Goal: Task Accomplishment & Management: Use online tool/utility

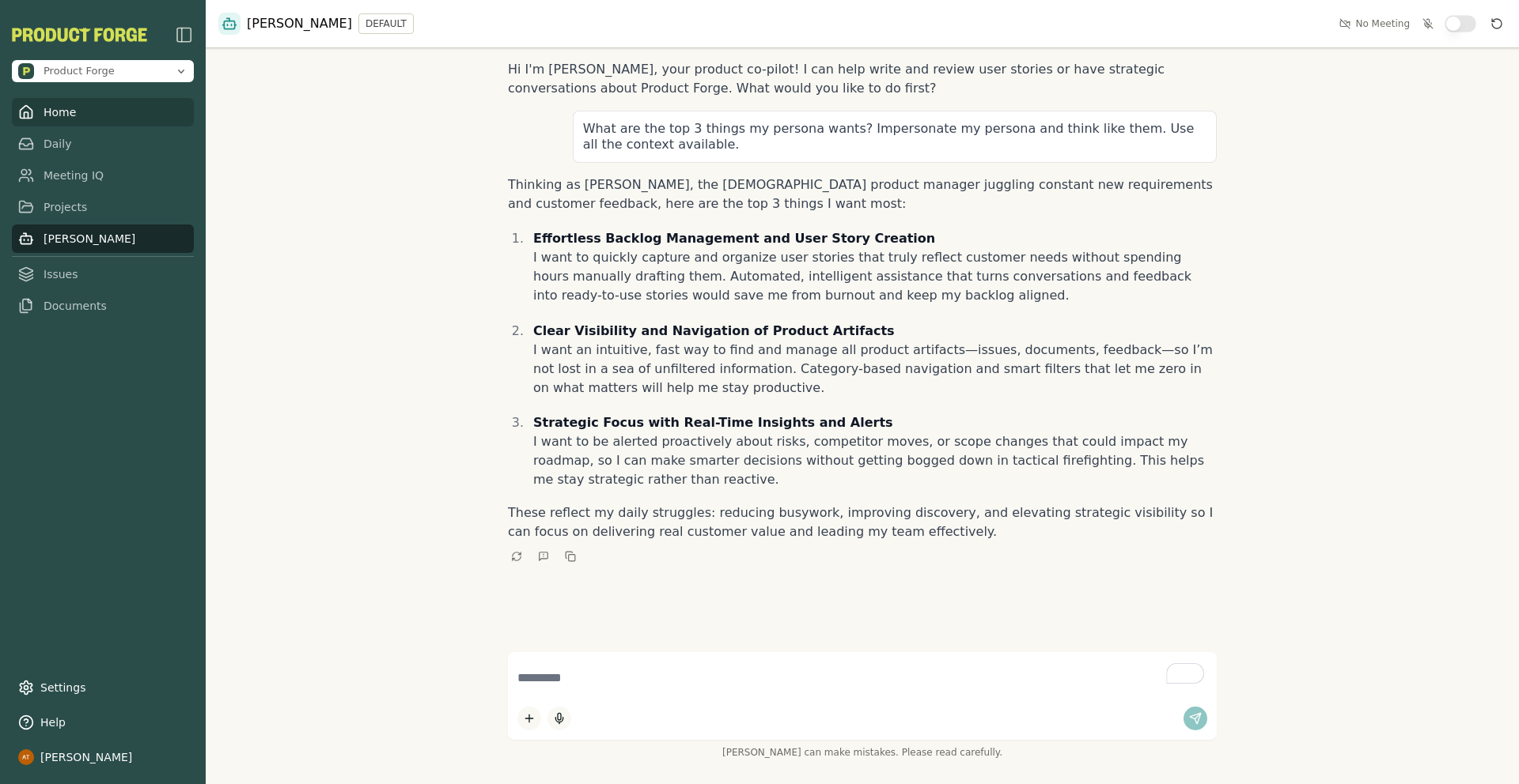
click at [94, 113] on link "Home" at bounding box center [103, 112] width 182 height 28
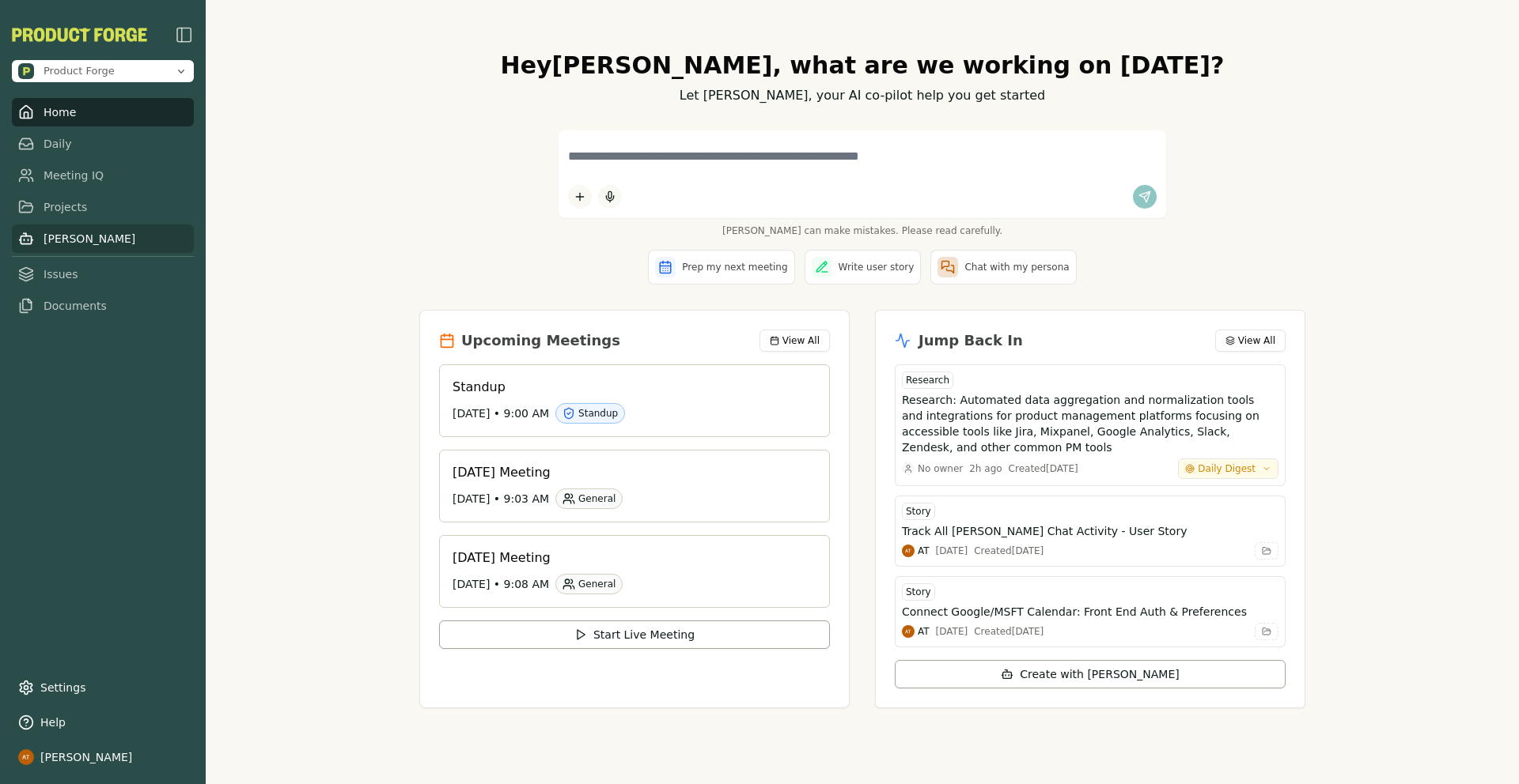
click at [62, 240] on link "[PERSON_NAME]" at bounding box center [103, 238] width 182 height 28
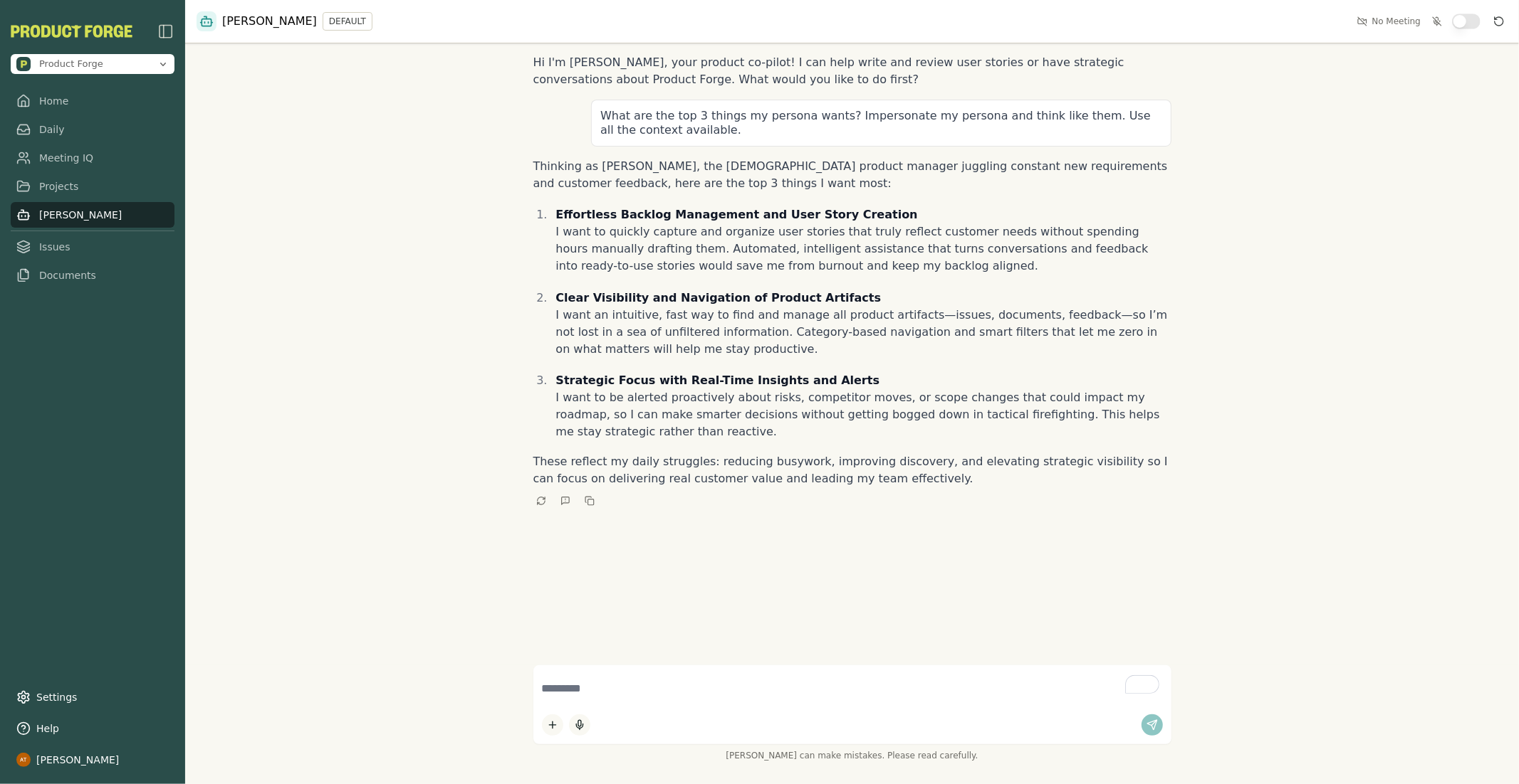
click at [1366, 26] on button "Reset conversation" at bounding box center [1499, 21] width 17 height 17
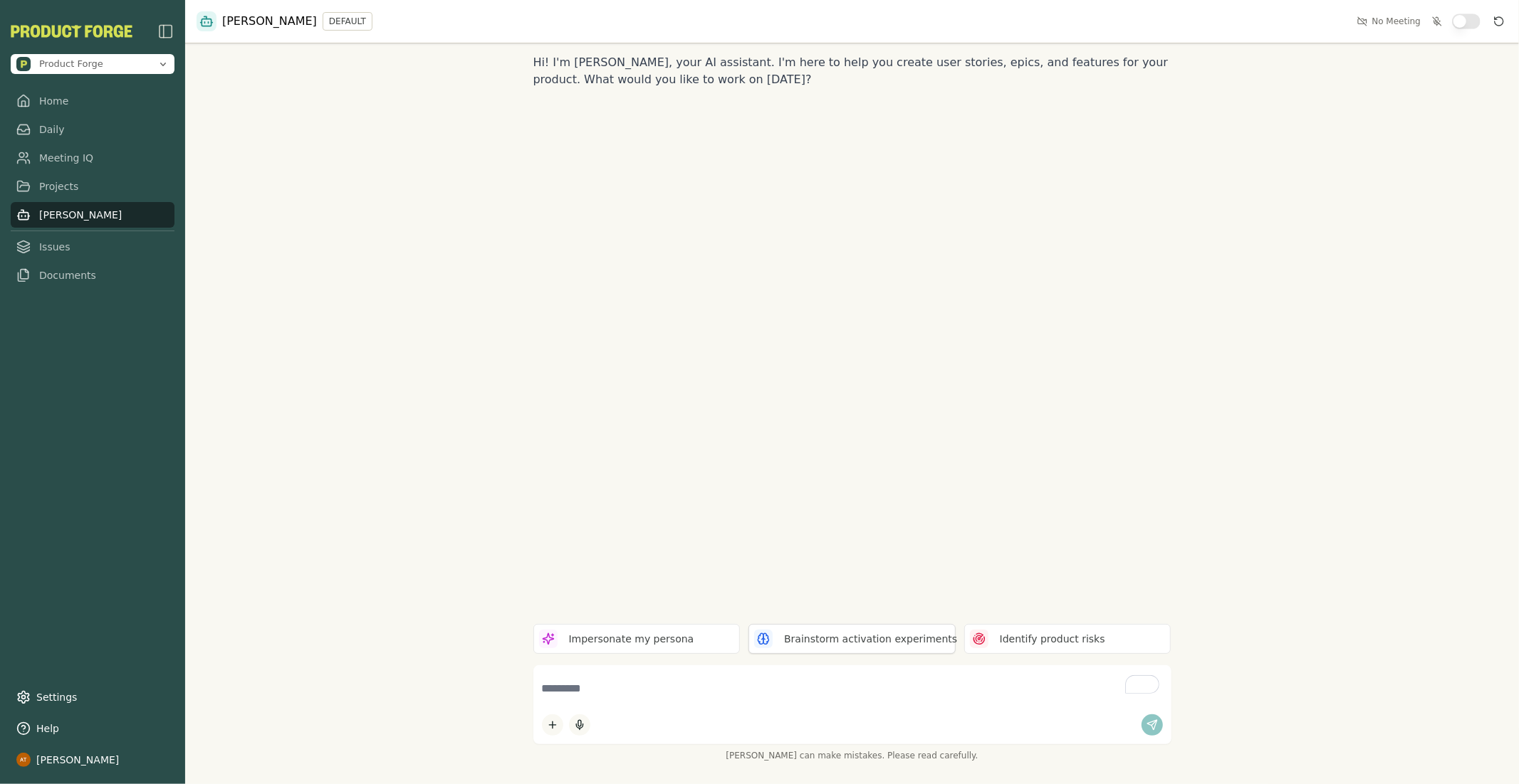
click at [871, 645] on p "Brainstorm activation experiments" at bounding box center [870, 639] width 173 height 15
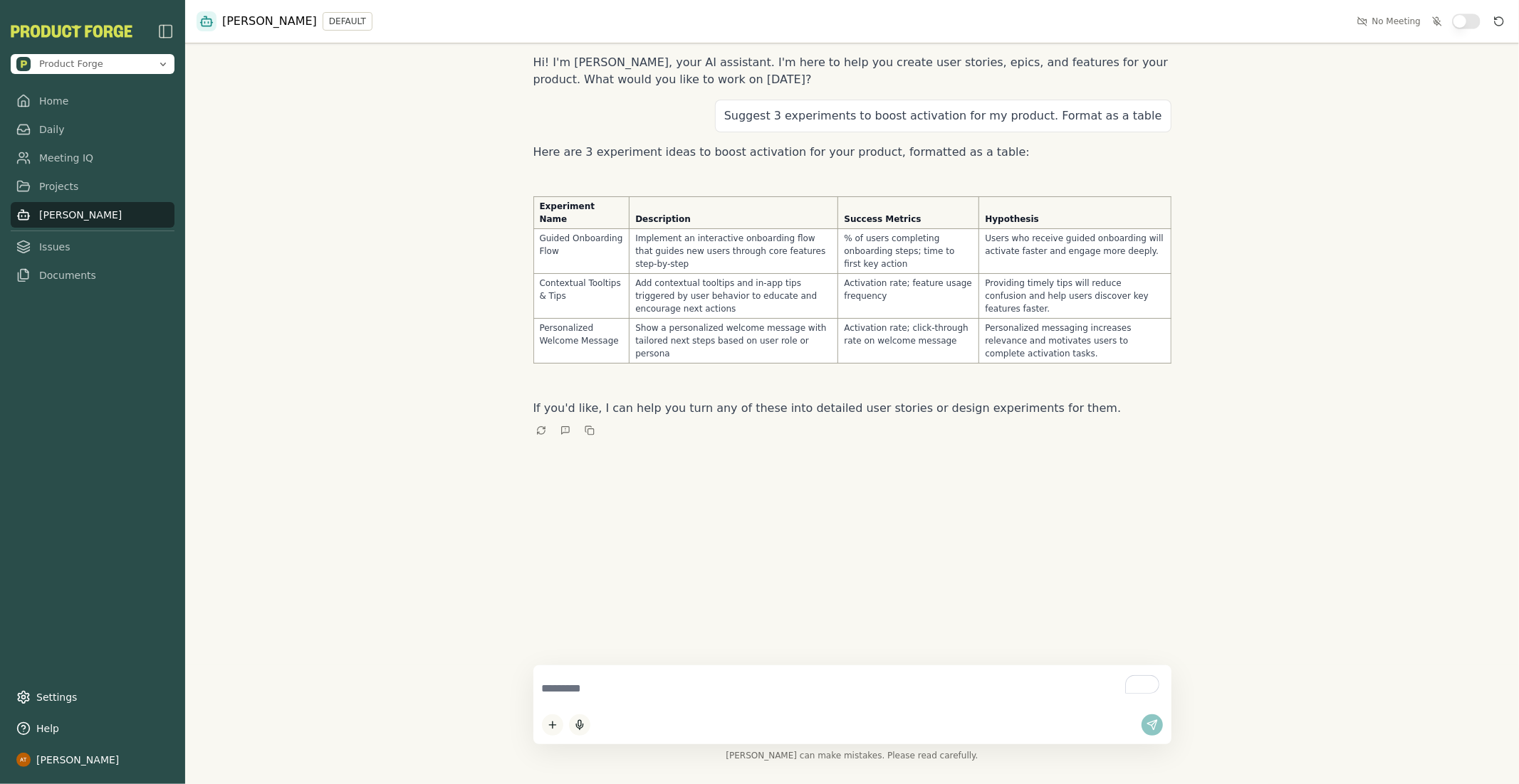
click at [742, 692] on textarea "To enrich screen reader interactions, please activate Accessibility in Grammarl…" at bounding box center [852, 688] width 621 height 30
type textarea "**********"
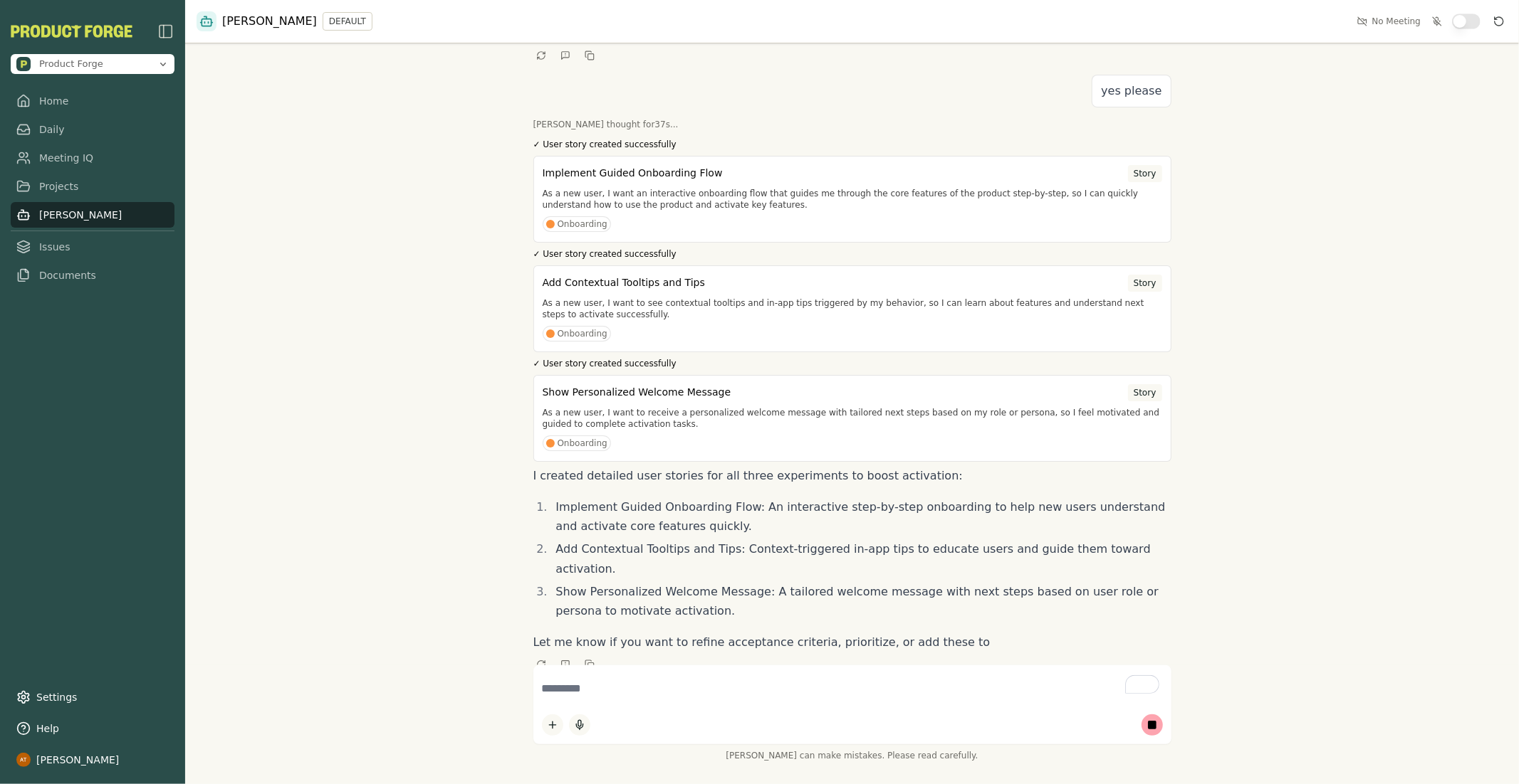
scroll to position [304, 0]
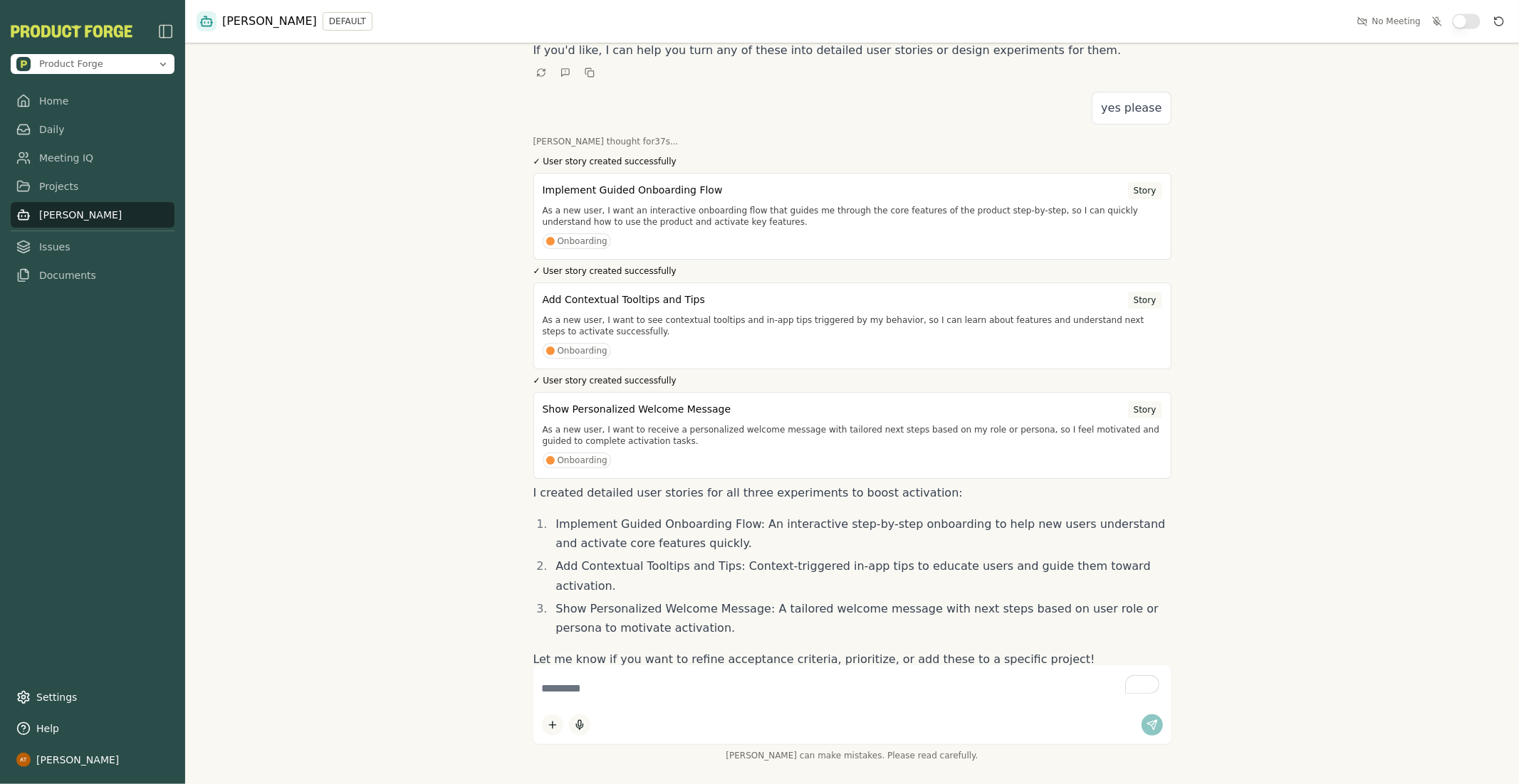
click at [606, 392] on div "Show Personalized Welcome Message Story As a new user, I want to receive a pers…" at bounding box center [852, 435] width 638 height 87
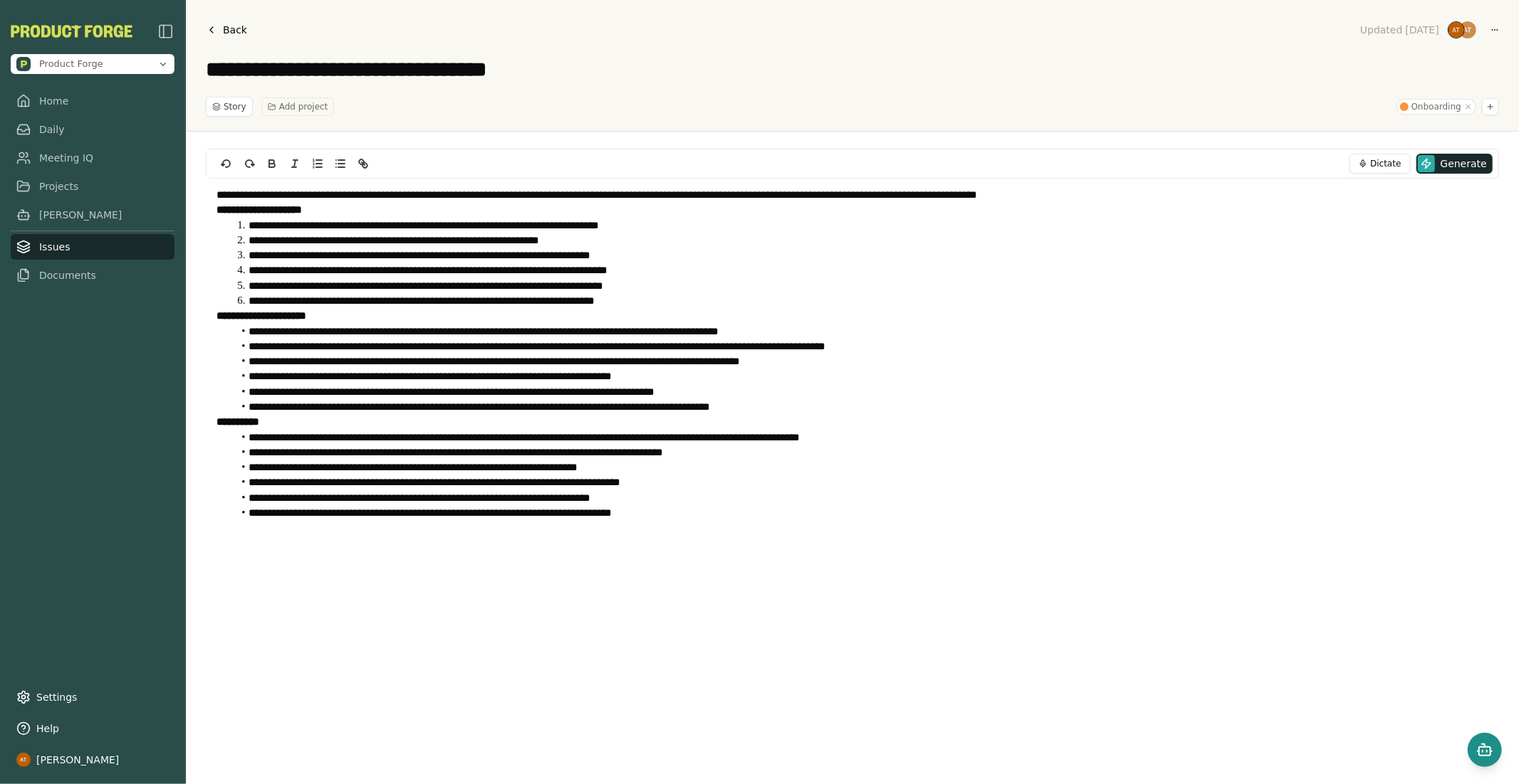
click at [1366, 706] on icon "Open chat" at bounding box center [1484, 750] width 17 height 17
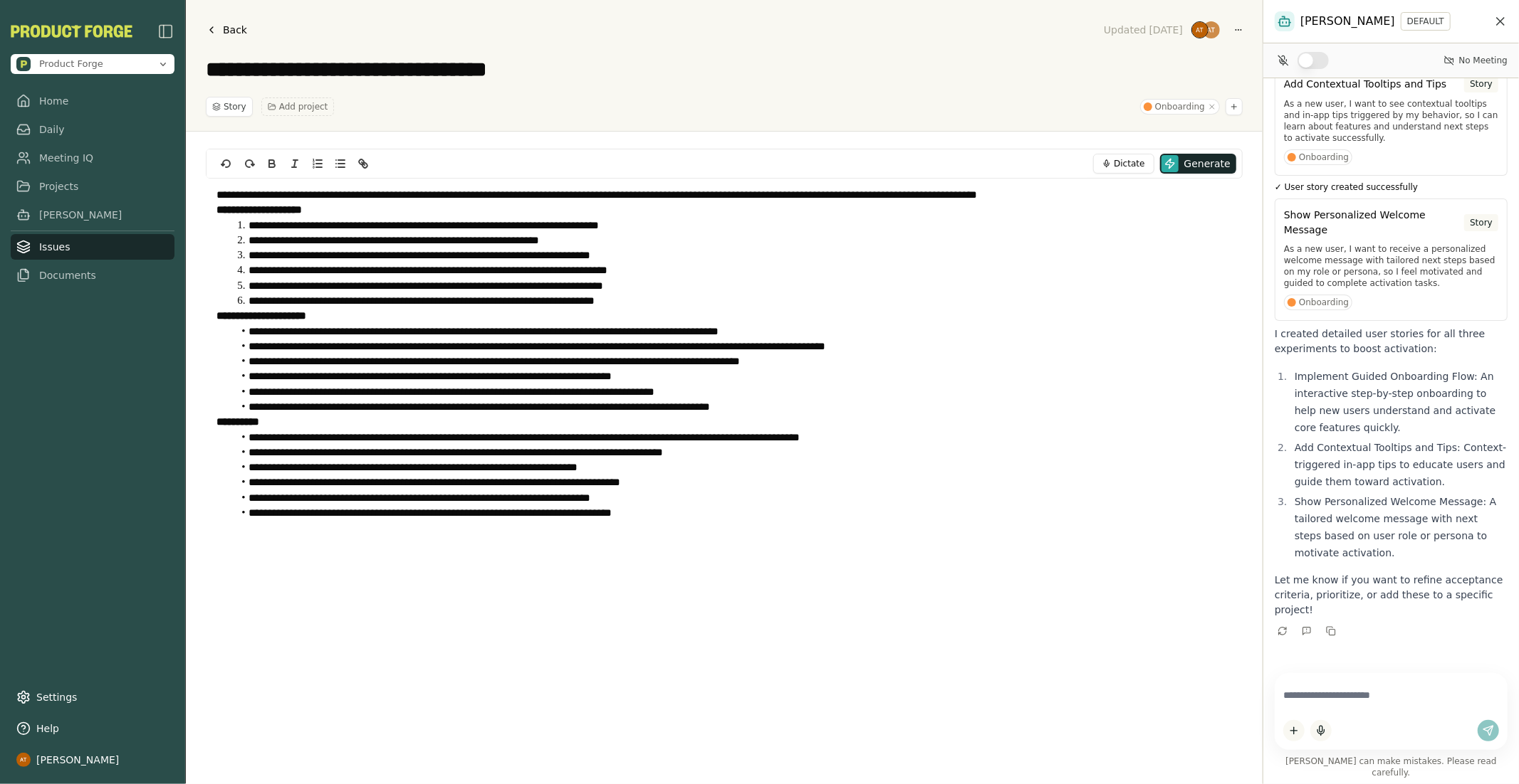
scroll to position [452, 0]
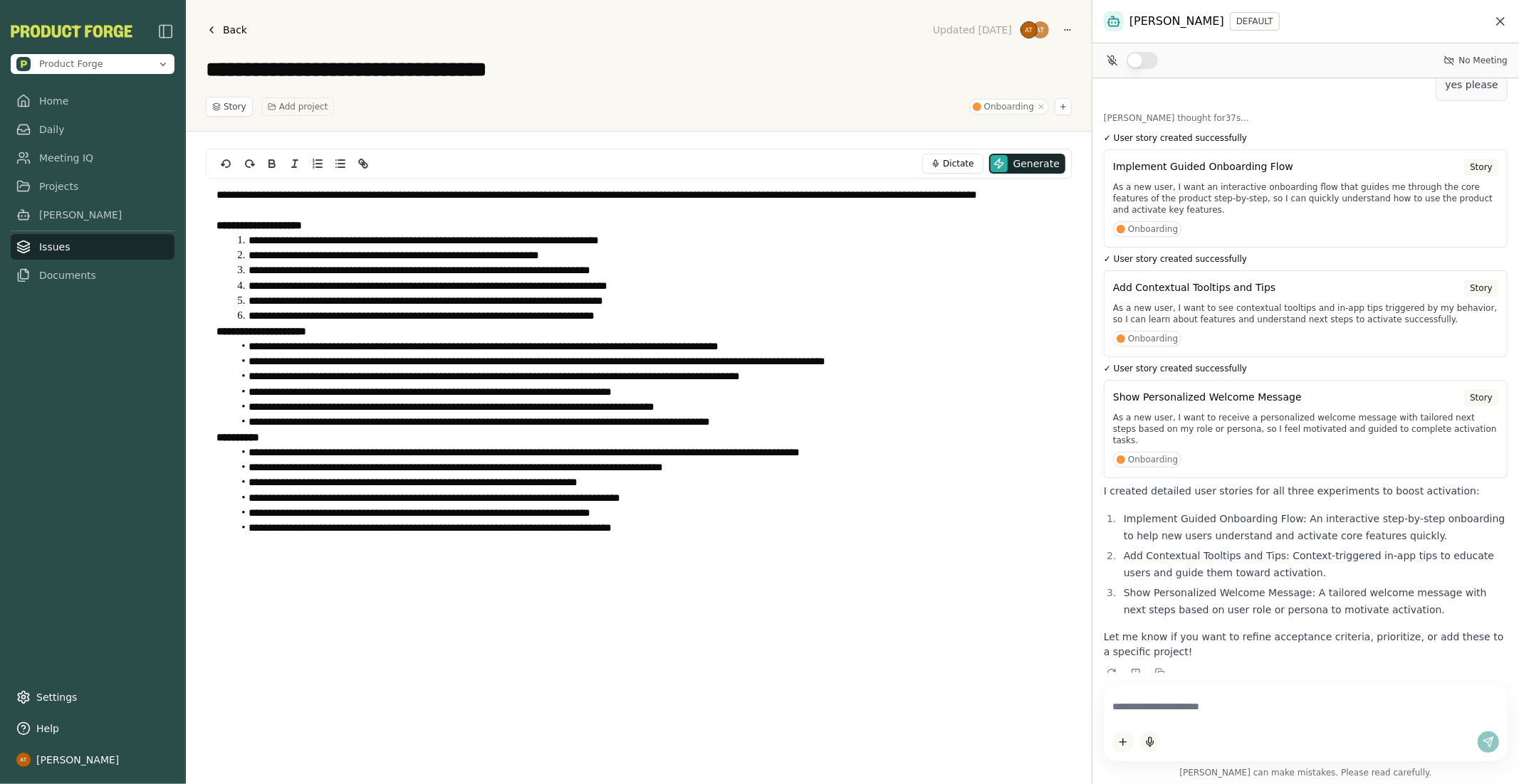
drag, startPoint x: 1263, startPoint y: 396, endPoint x: 1007, endPoint y: 393, distance: 256.0
click at [1007, 393] on div "**********" at bounding box center [759, 392] width 1519 height 784
